Goal: Task Accomplishment & Management: Manage account settings

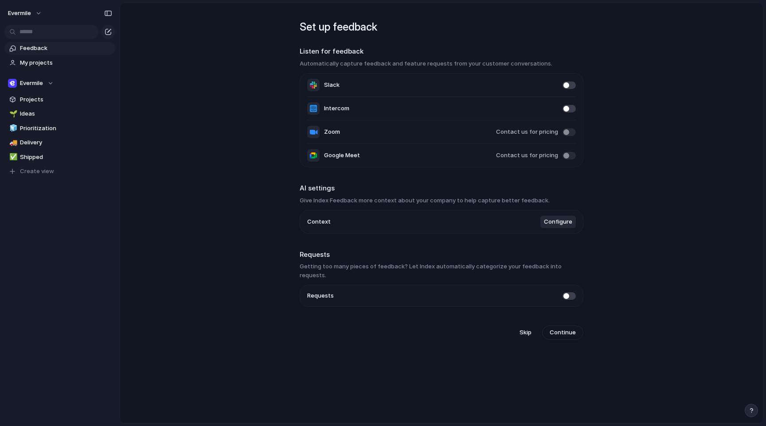
click at [565, 88] on span at bounding box center [568, 86] width 13 height 8
click at [564, 107] on span at bounding box center [568, 109] width 13 height 8
click at [552, 226] on span "Configure" at bounding box center [558, 222] width 28 height 9
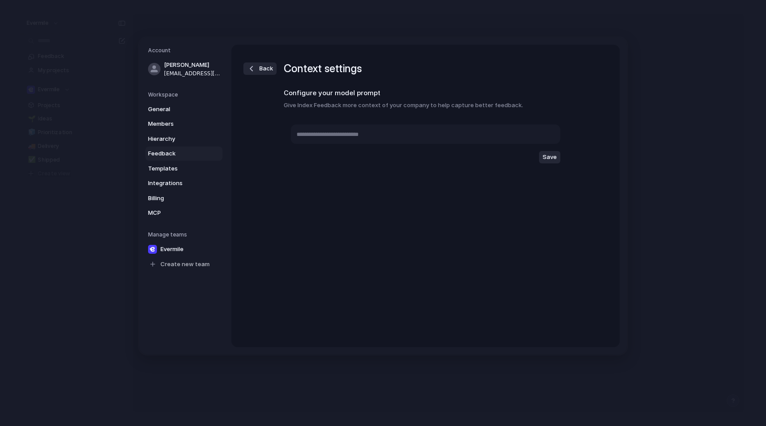
type textarea "**********"
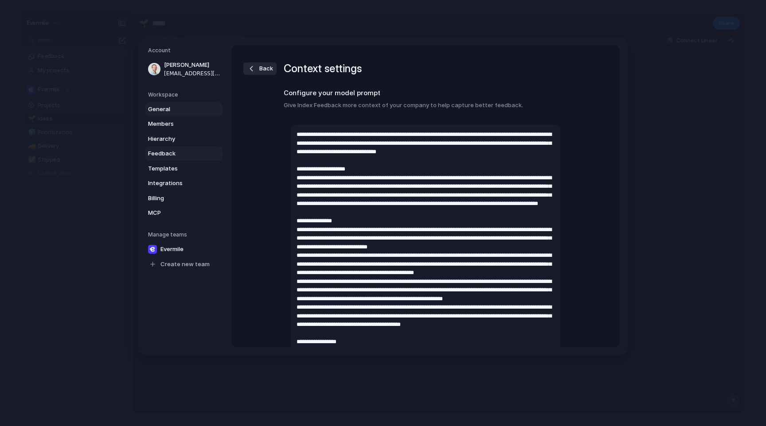
click at [169, 106] on span "General" at bounding box center [176, 109] width 57 height 9
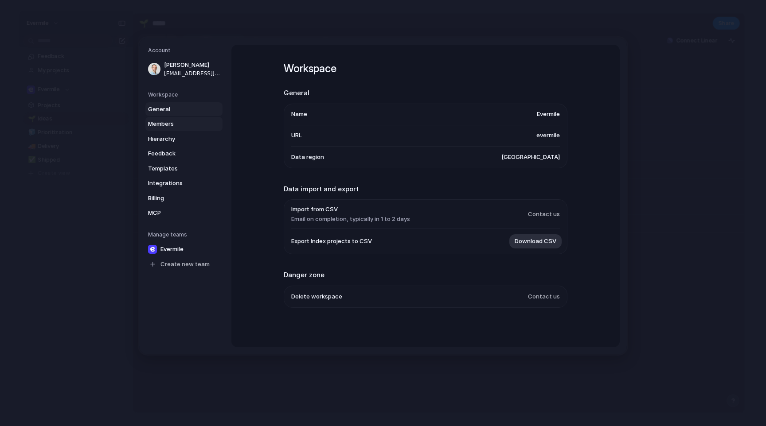
click at [185, 124] on span "Members" at bounding box center [176, 124] width 57 height 9
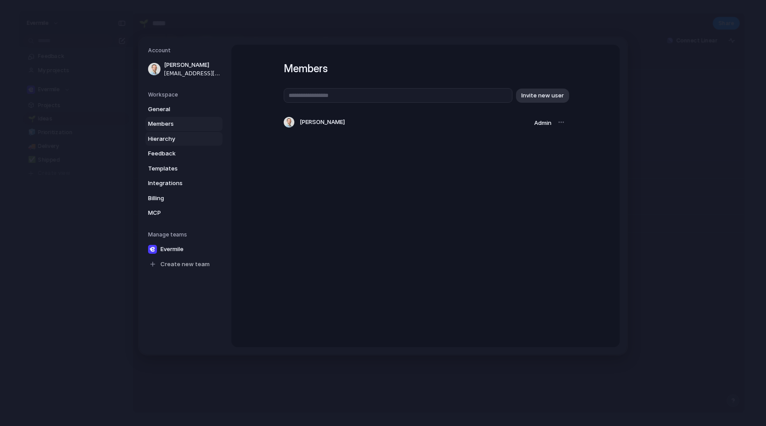
click at [195, 136] on span "Hierarchy" at bounding box center [176, 139] width 57 height 9
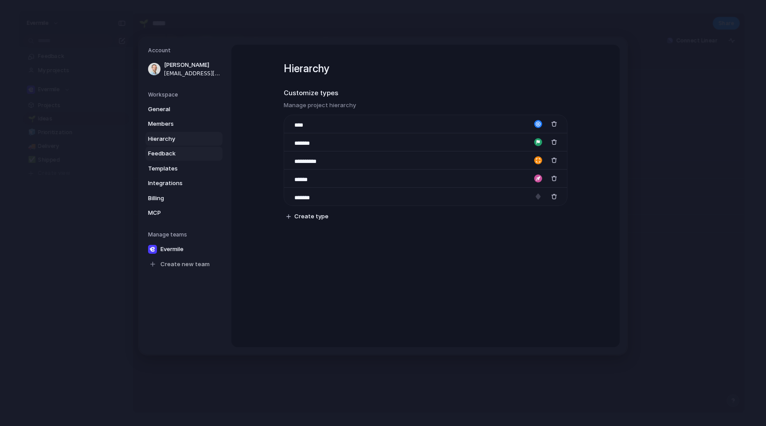
click at [179, 157] on span "Feedback" at bounding box center [176, 153] width 57 height 9
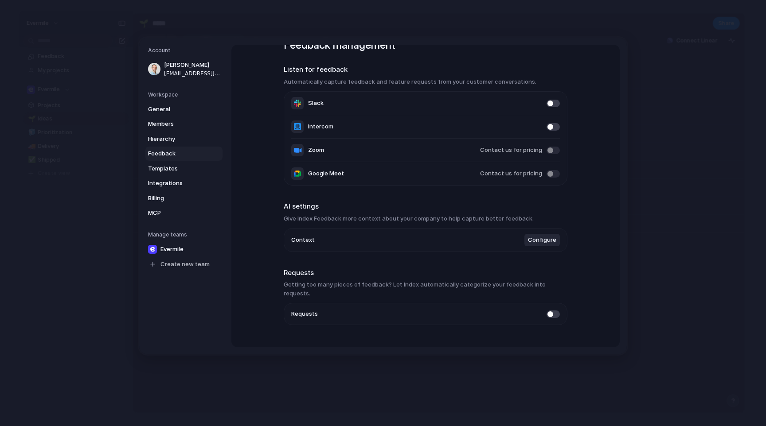
scroll to position [31, 0]
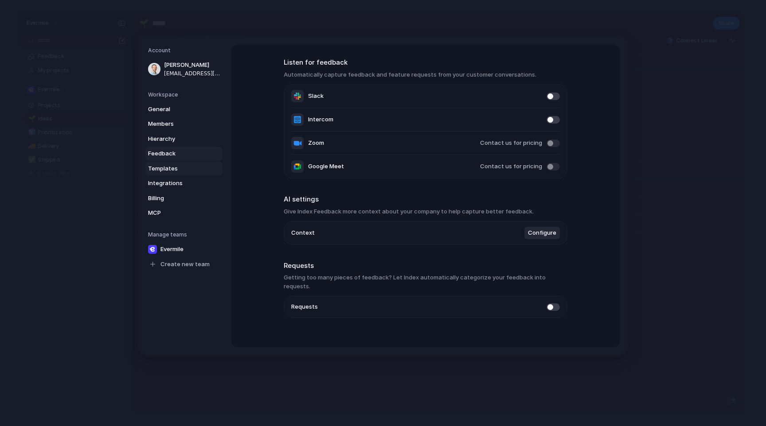
click at [188, 165] on span "Templates" at bounding box center [176, 168] width 57 height 9
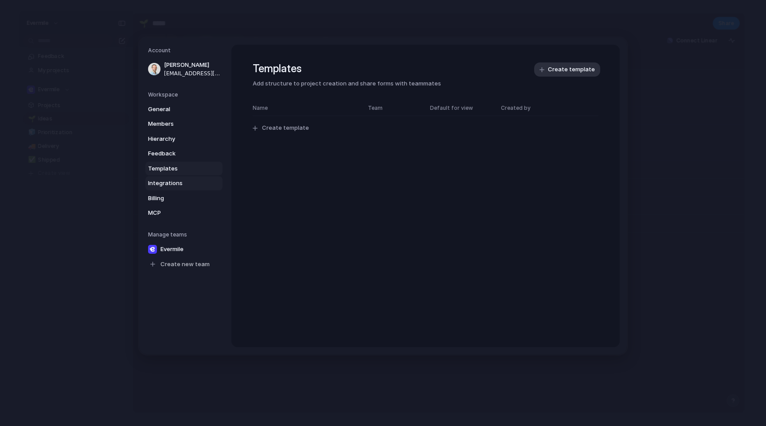
click at [187, 180] on span "Integrations" at bounding box center [176, 183] width 57 height 9
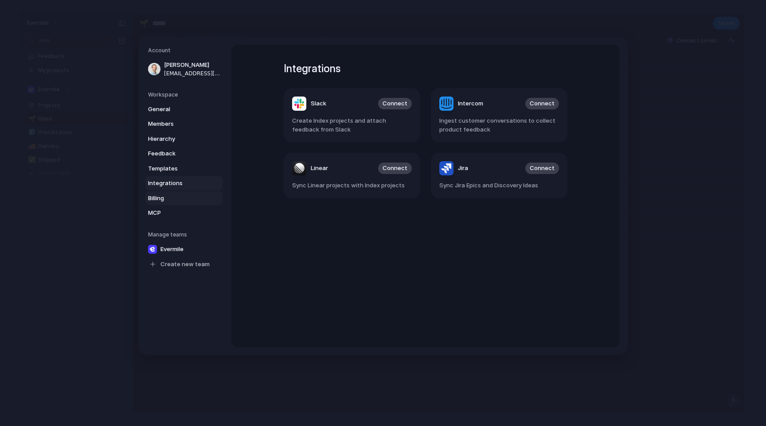
click at [182, 195] on span "Billing" at bounding box center [176, 198] width 57 height 9
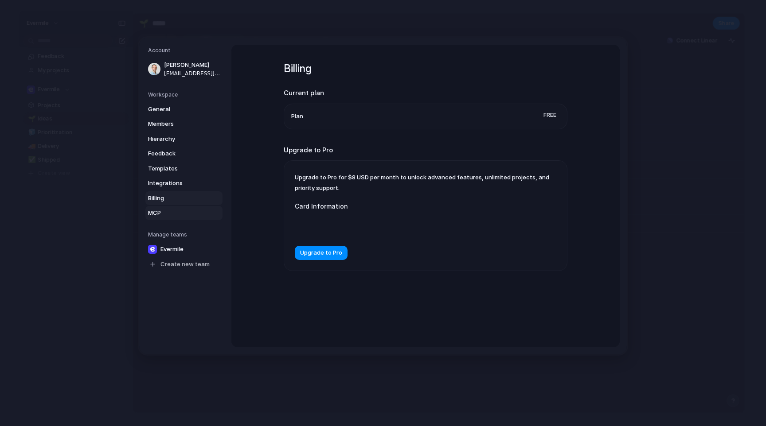
click at [181, 212] on span "MCP" at bounding box center [176, 213] width 57 height 9
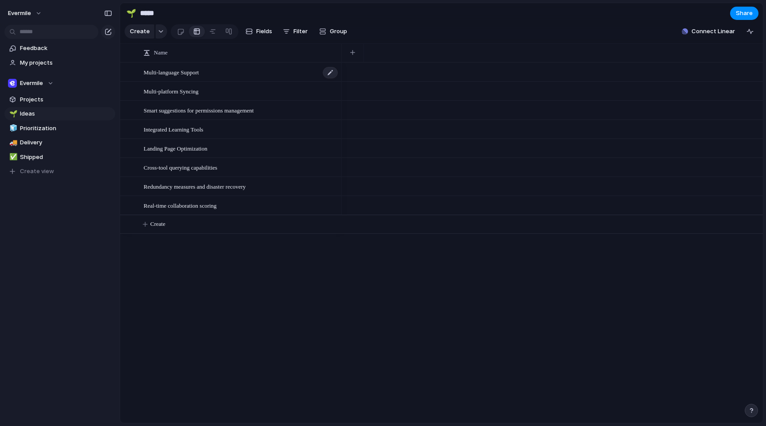
click at [161, 72] on span "Multi-language Support" at bounding box center [171, 72] width 55 height 10
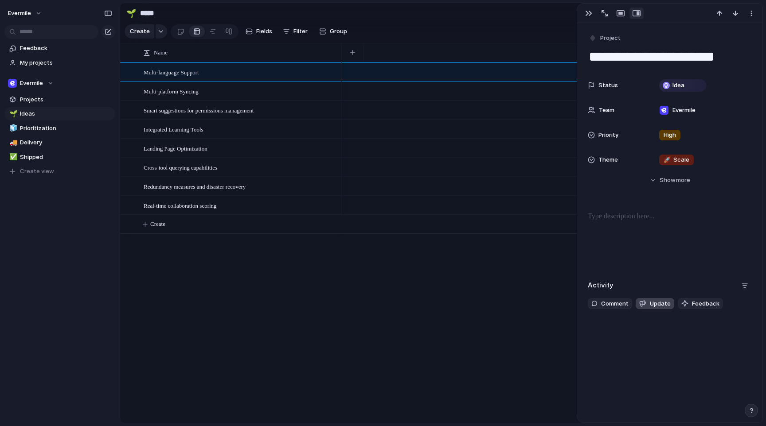
click at [653, 305] on span "Update" at bounding box center [660, 304] width 21 height 9
click at [692, 300] on span "Feedback" at bounding box center [705, 304] width 27 height 9
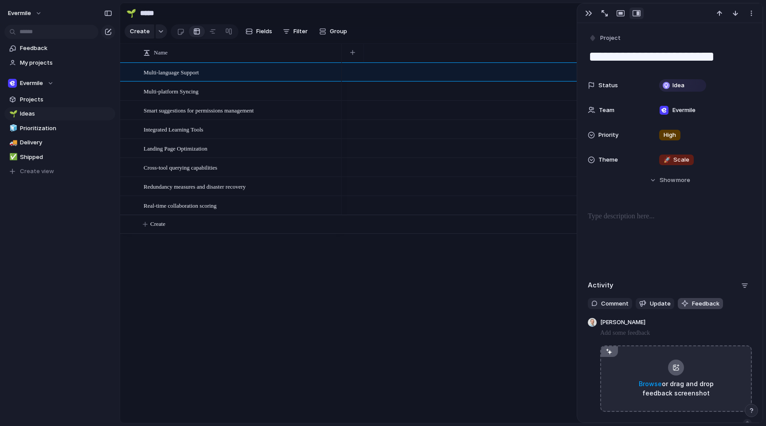
click at [692, 300] on span "Feedback" at bounding box center [705, 304] width 27 height 9
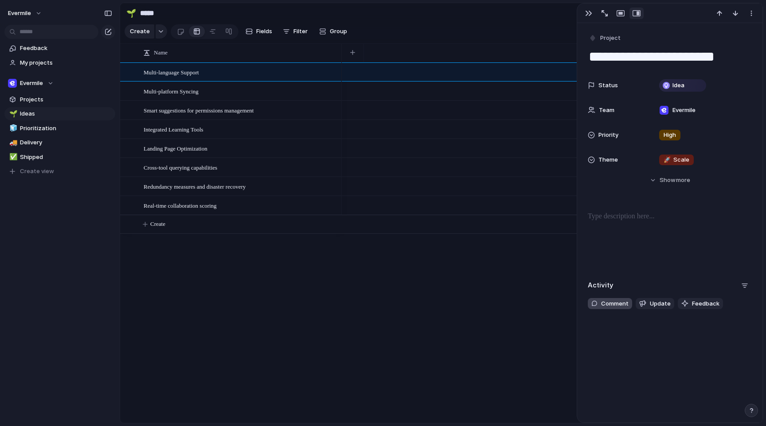
click at [610, 308] on span "Comment" at bounding box center [614, 304] width 27 height 9
click at [159, 33] on button "button" at bounding box center [162, 31] width 12 height 14
click at [202, 332] on div "Goal Program Initiative Launch Project Customize" at bounding box center [383, 213] width 766 height 426
click at [23, 15] on span "Evermile" at bounding box center [19, 13] width 23 height 9
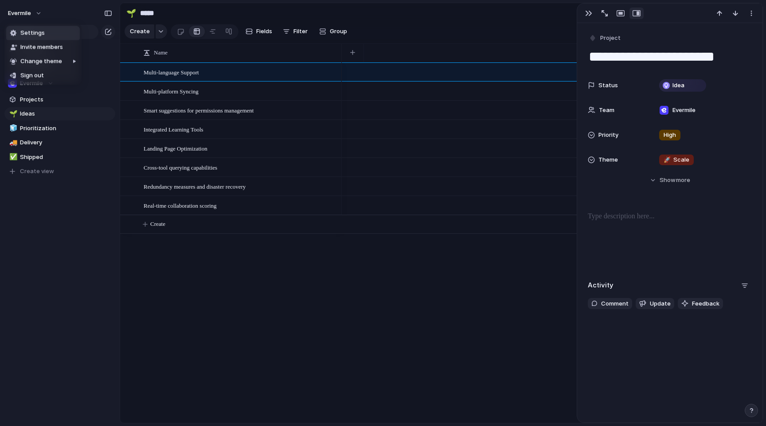
click at [51, 33] on li "Settings" at bounding box center [43, 33] width 74 height 14
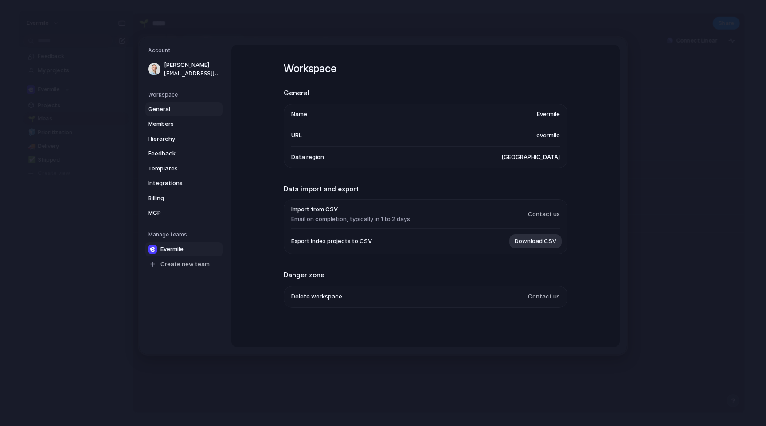
click at [169, 247] on span "Evermile" at bounding box center [171, 249] width 23 height 9
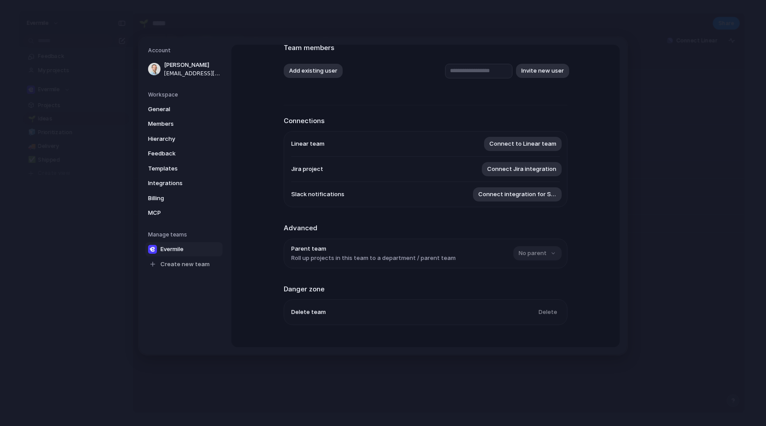
scroll to position [81, 0]
